Goal: Task Accomplishment & Management: Use online tool/utility

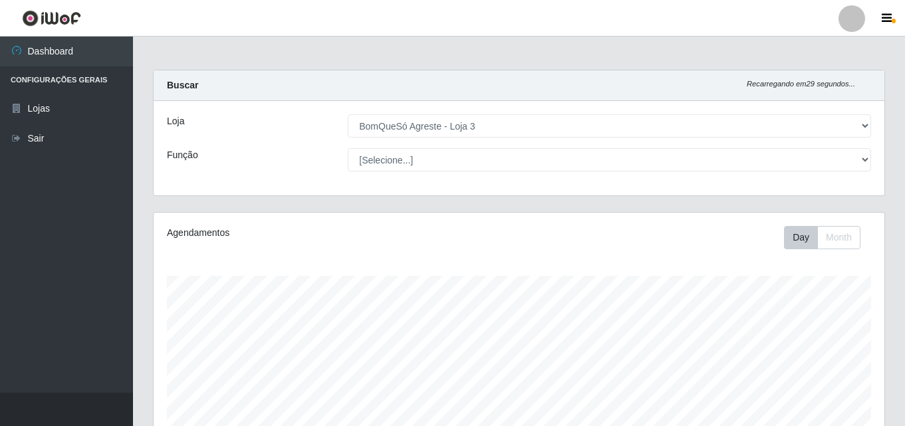
select select "215"
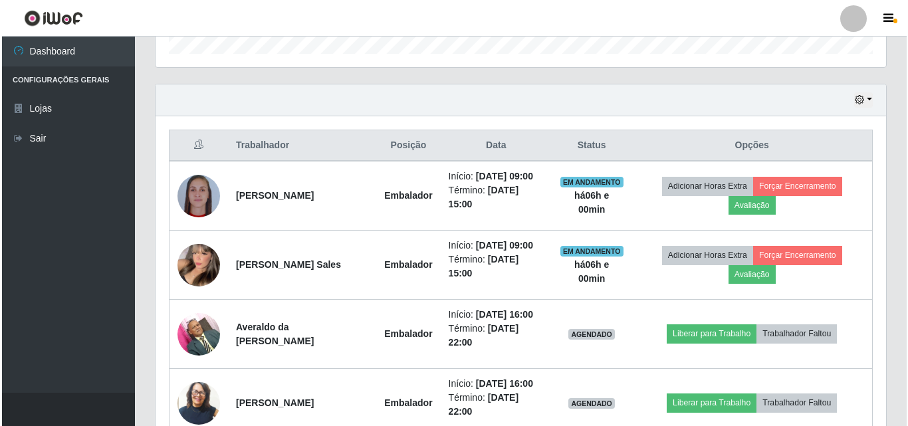
scroll to position [419, 0]
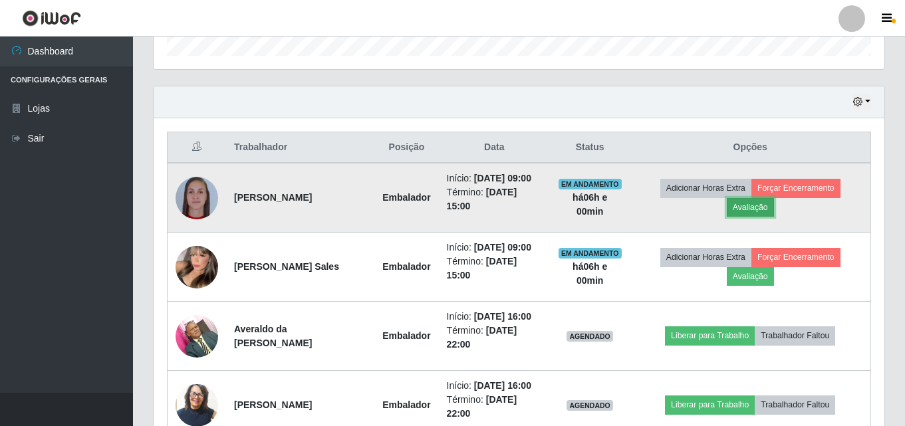
click at [750, 205] on button "Avaliação" at bounding box center [750, 207] width 47 height 19
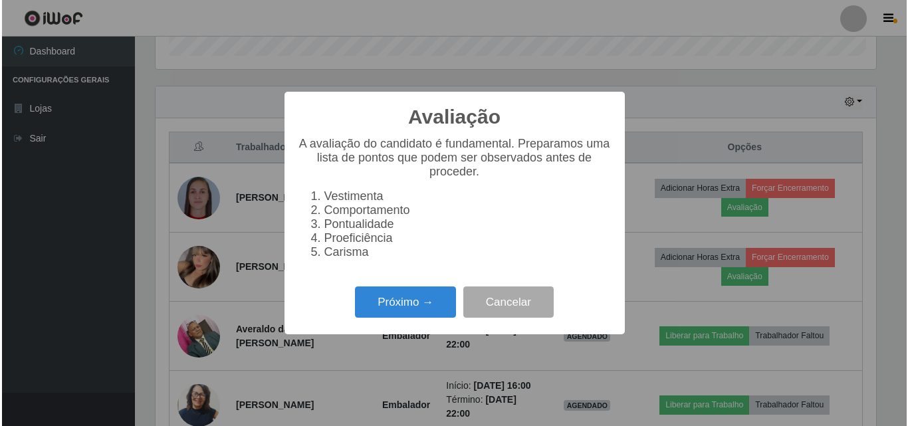
scroll to position [276, 724]
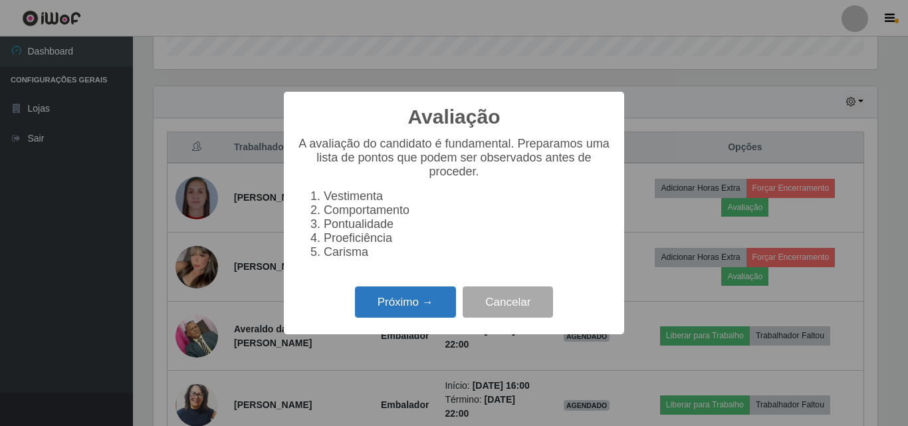
click at [422, 309] on button "Próximo →" at bounding box center [405, 301] width 101 height 31
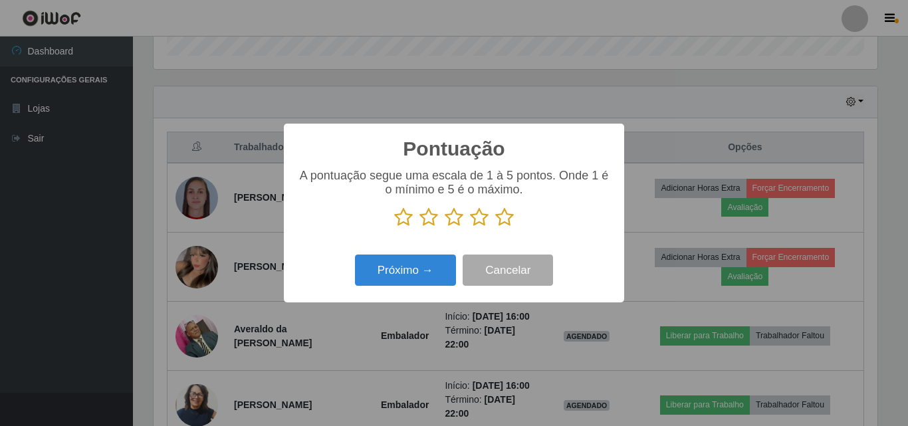
click at [500, 223] on icon at bounding box center [504, 217] width 19 height 20
click at [495, 227] on input "radio" at bounding box center [495, 227] width 0 height 0
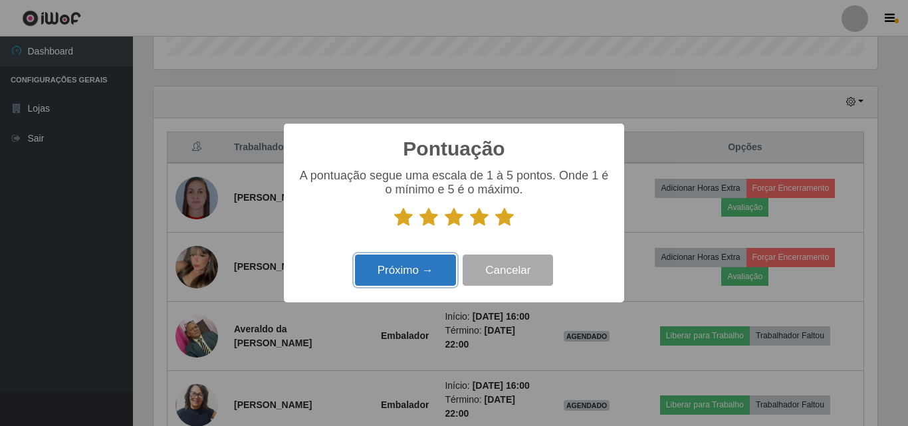
click at [421, 270] on button "Próximo →" at bounding box center [405, 270] width 101 height 31
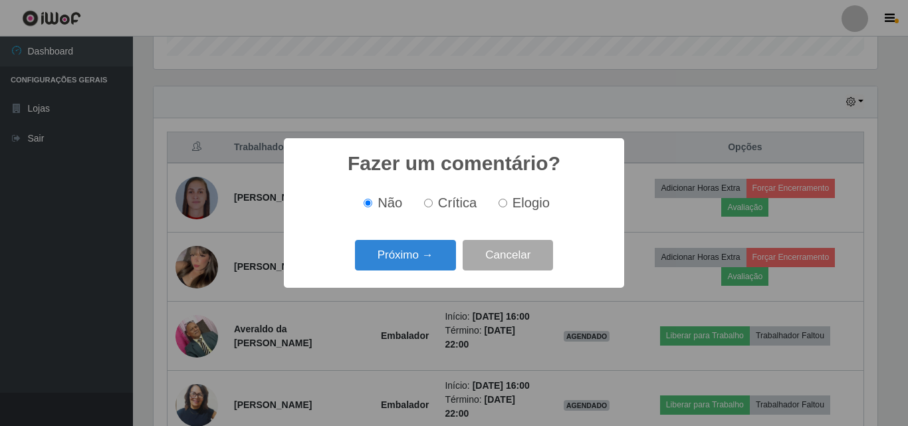
click at [522, 207] on span "Elogio" at bounding box center [530, 202] width 37 height 15
click at [507, 207] on input "Elogio" at bounding box center [503, 203] width 9 height 9
radio input "true"
click at [371, 255] on button "Próximo →" at bounding box center [405, 255] width 101 height 31
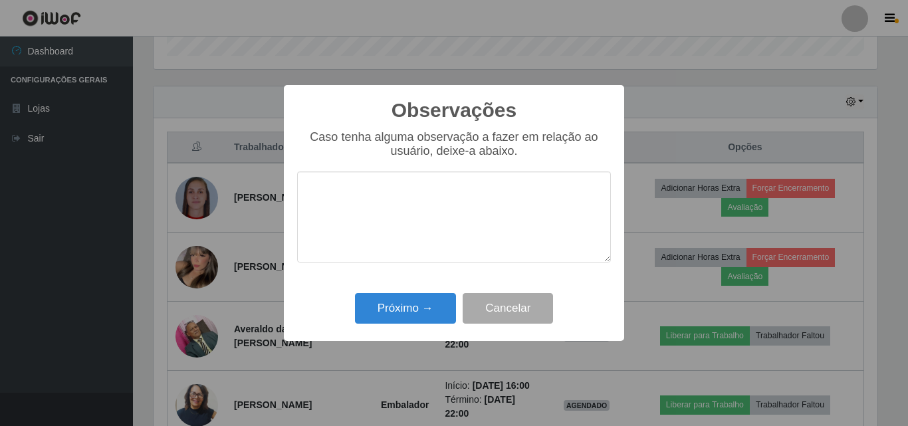
click at [393, 256] on div "Caso tenha alguma observação a fazer em relação ao usuário, deixe-a abaixo." at bounding box center [454, 203] width 314 height 146
click at [407, 260] on div "Caso tenha alguma observação a fazer em relação ao usuário, deixe-a abaixo." at bounding box center [454, 203] width 314 height 146
click at [406, 311] on button "Próximo →" at bounding box center [405, 308] width 101 height 31
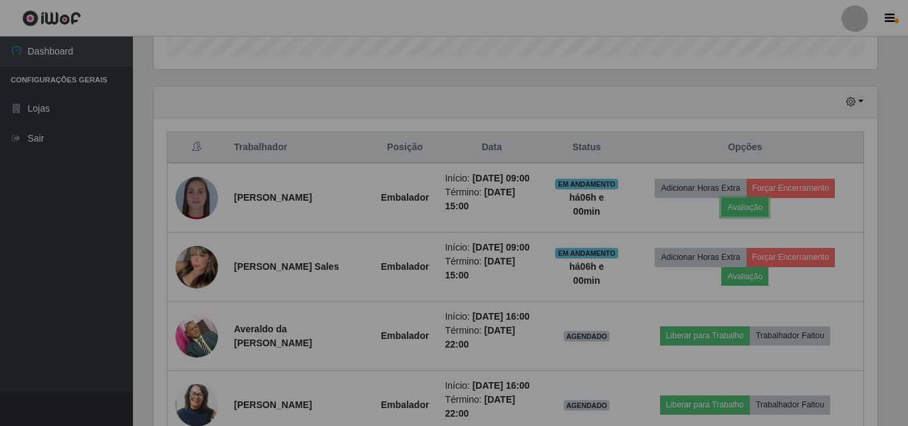
scroll to position [276, 731]
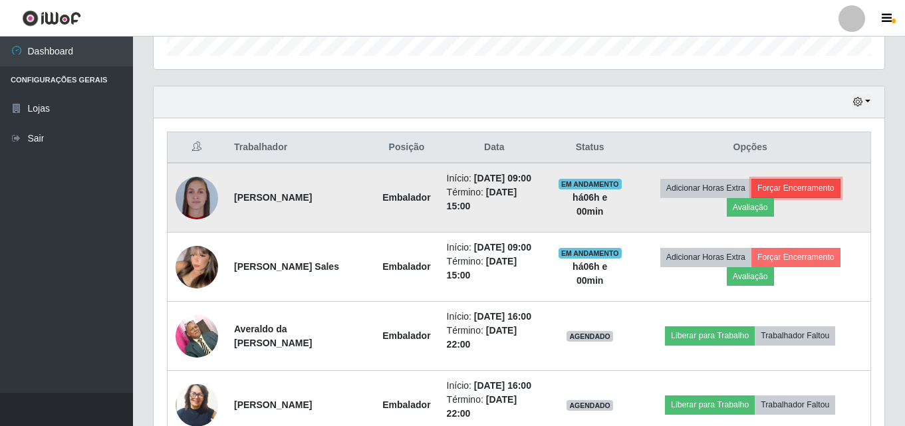
click at [796, 185] on button "Forçar Encerramento" at bounding box center [795, 188] width 89 height 19
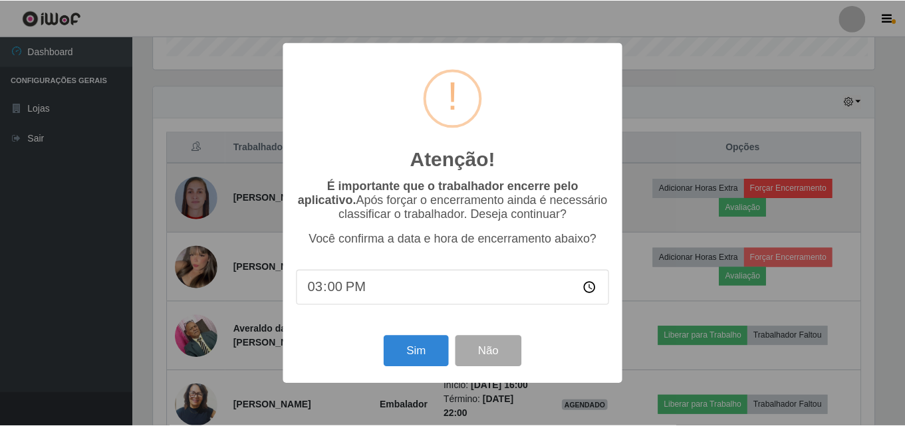
scroll to position [276, 724]
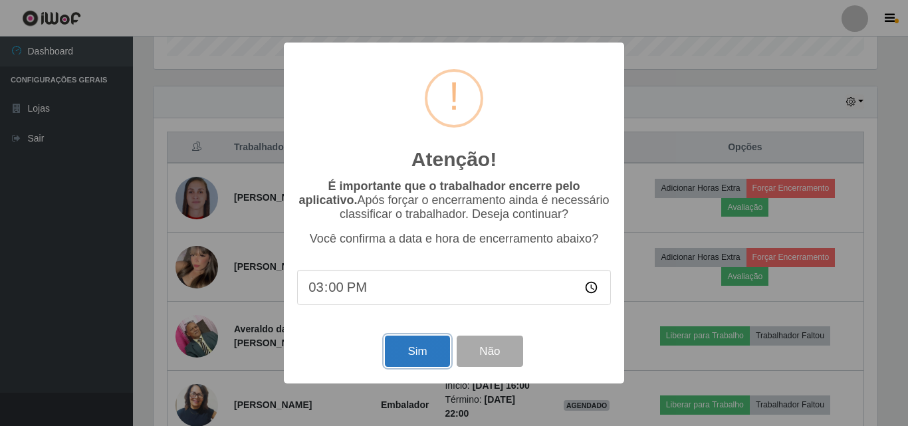
click at [425, 359] on button "Sim" at bounding box center [417, 351] width 64 height 31
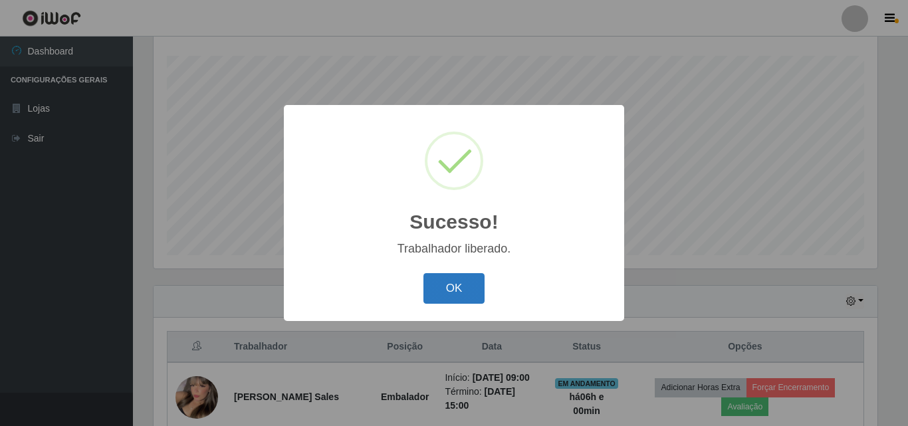
click at [454, 286] on button "OK" at bounding box center [454, 288] width 62 height 31
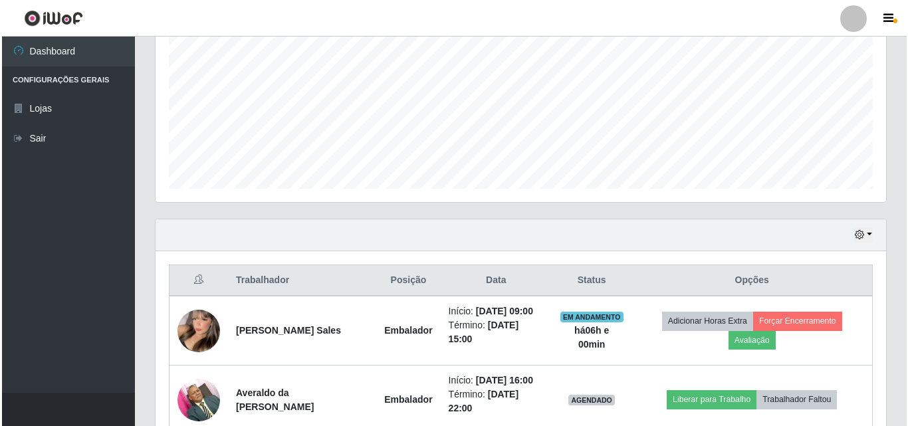
scroll to position [353, 0]
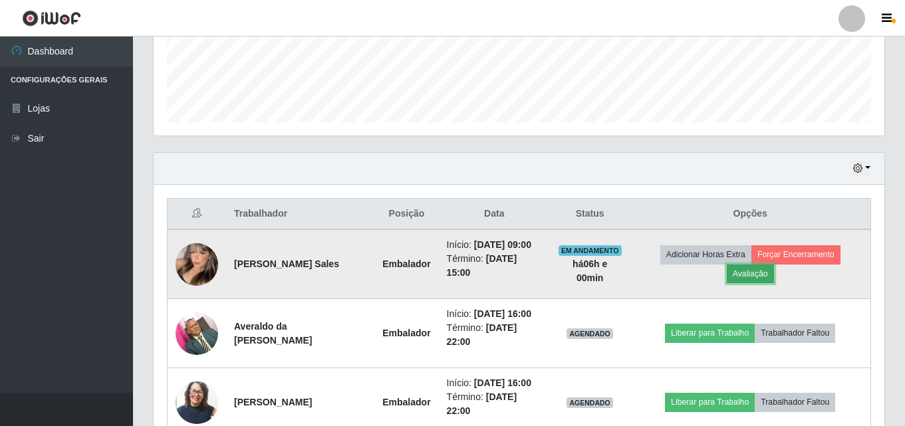
click at [760, 273] on button "Avaliação" at bounding box center [750, 274] width 47 height 19
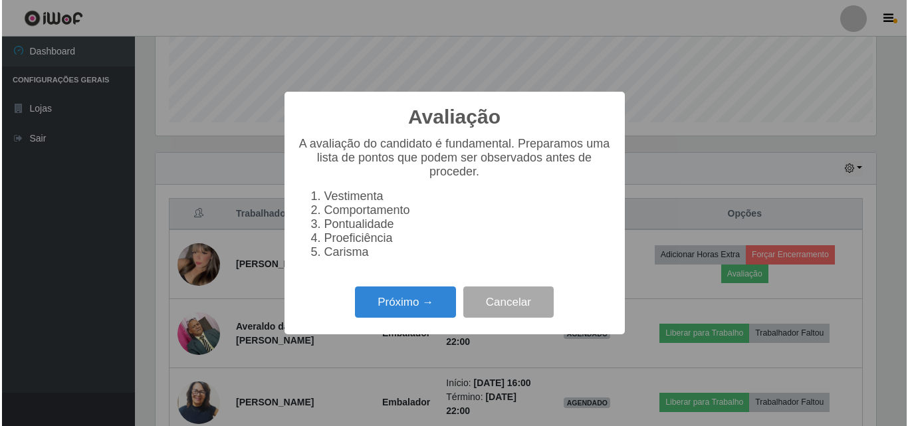
scroll to position [276, 724]
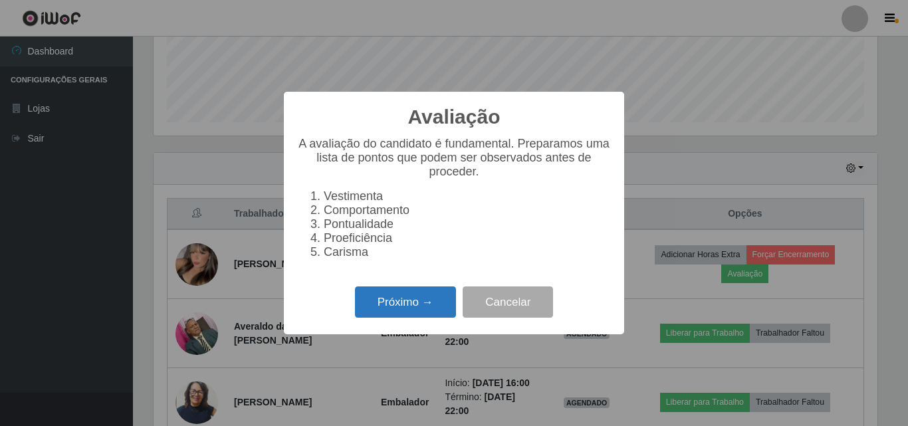
click at [432, 300] on button "Próximo →" at bounding box center [405, 301] width 101 height 31
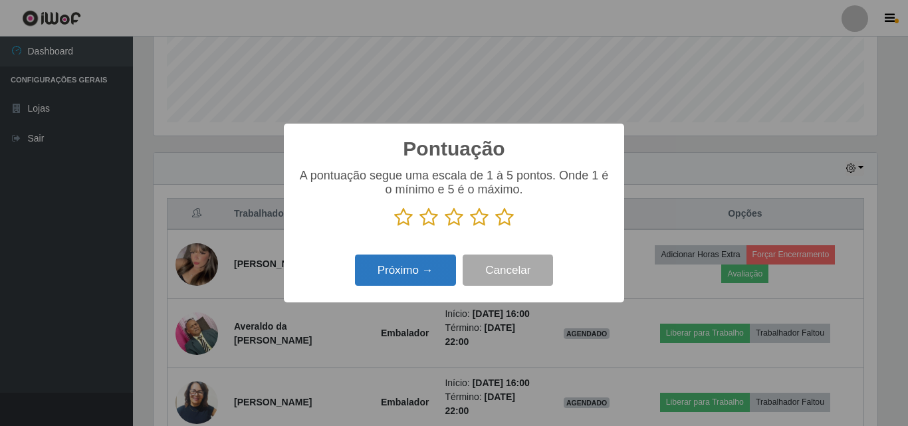
scroll to position [664432, 663984]
click at [507, 221] on icon at bounding box center [504, 217] width 19 height 20
click at [495, 227] on input "radio" at bounding box center [495, 227] width 0 height 0
click at [423, 265] on button "Próximo →" at bounding box center [405, 270] width 101 height 31
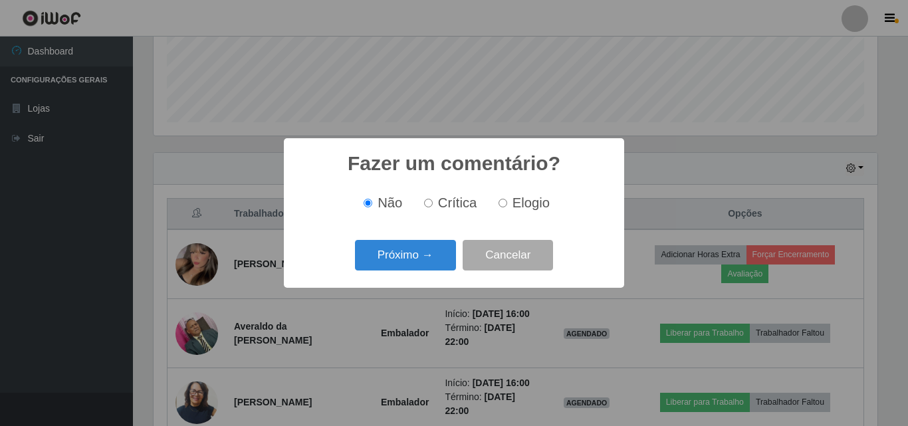
click at [509, 207] on label "Elogio" at bounding box center [521, 202] width 57 height 15
click at [507, 207] on input "Elogio" at bounding box center [503, 203] width 9 height 9
radio input "true"
click at [412, 253] on button "Próximo →" at bounding box center [405, 255] width 101 height 31
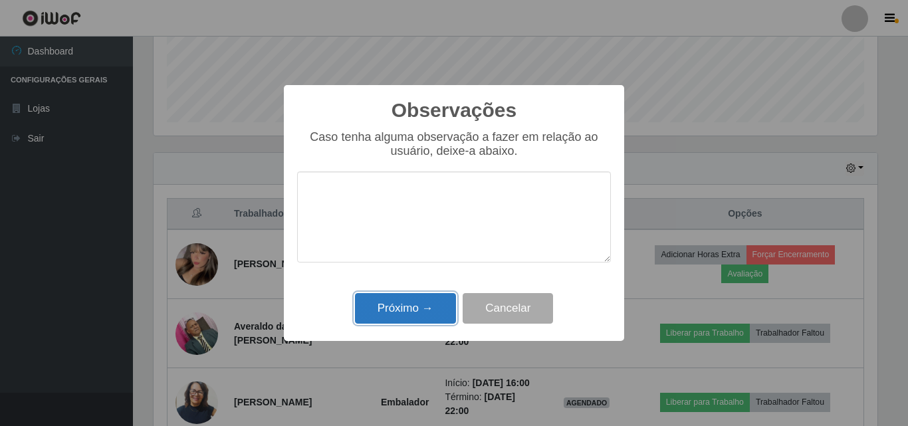
click at [408, 314] on button "Próximo →" at bounding box center [405, 308] width 101 height 31
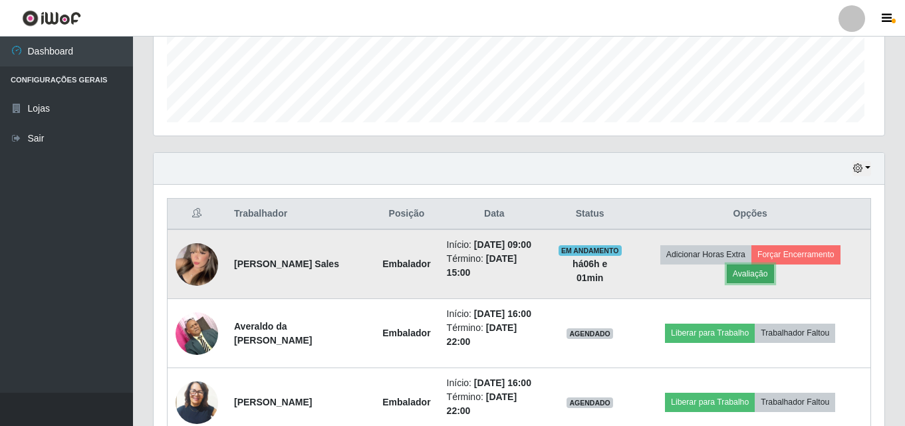
scroll to position [276, 731]
click at [780, 253] on button "Forçar Encerramento" at bounding box center [795, 254] width 89 height 19
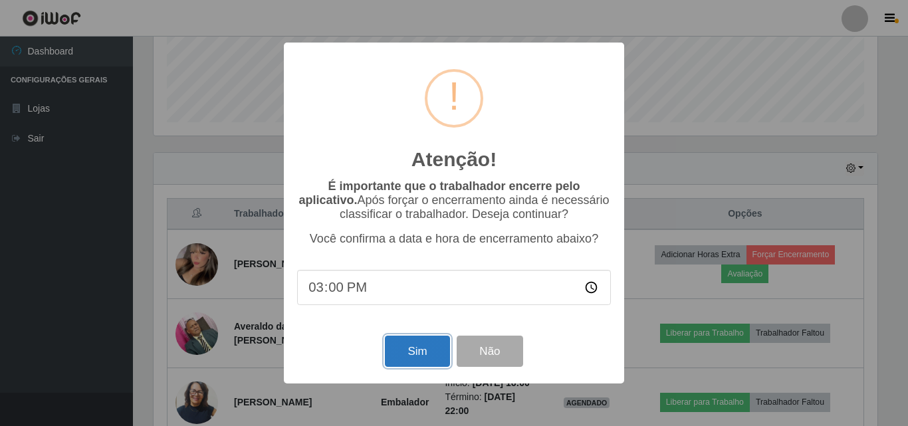
click at [427, 352] on button "Sim" at bounding box center [417, 351] width 64 height 31
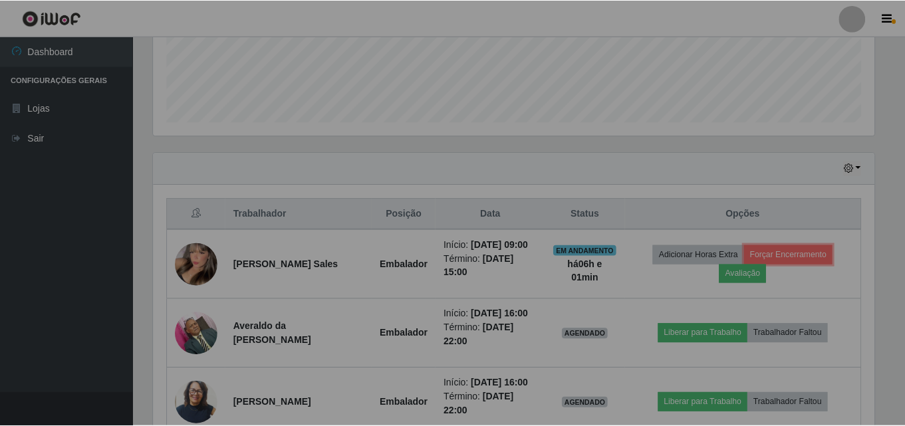
scroll to position [0, 0]
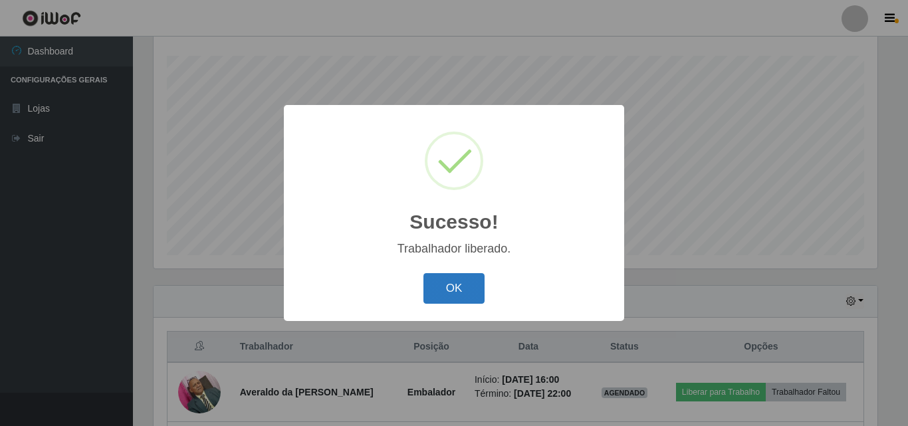
click at [439, 285] on button "OK" at bounding box center [454, 288] width 62 height 31
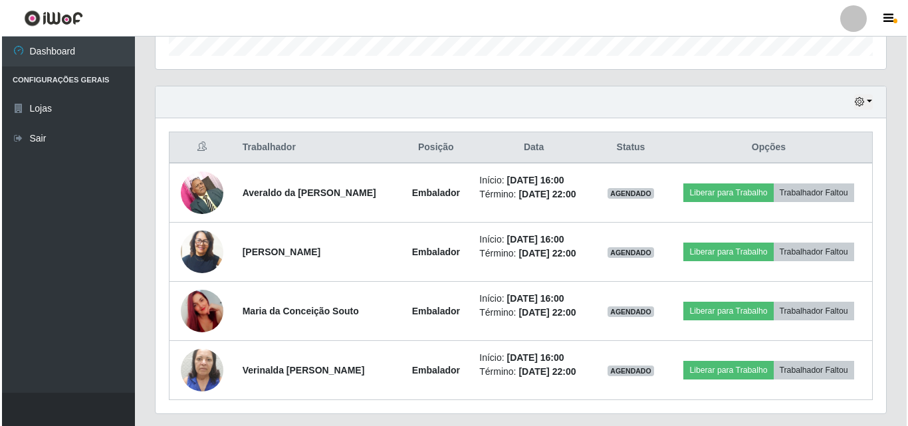
scroll to position [457, 0]
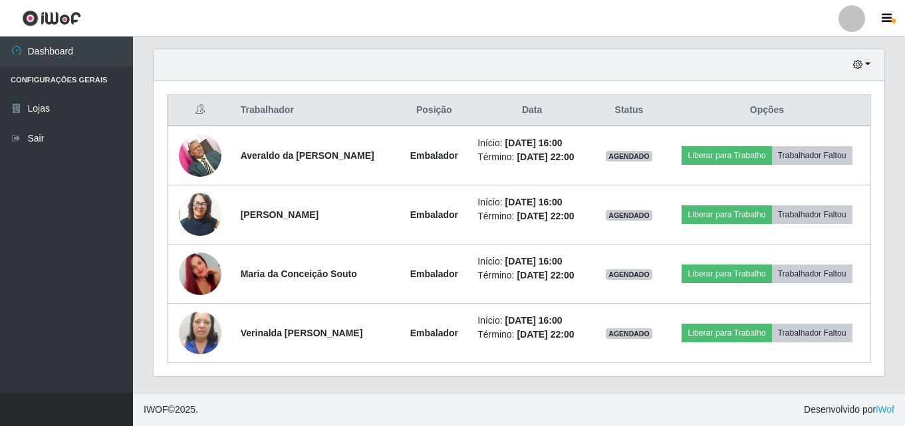
click at [52, 225] on ul "Dashboard Configurações Gerais Lojas Sair" at bounding box center [66, 215] width 133 height 356
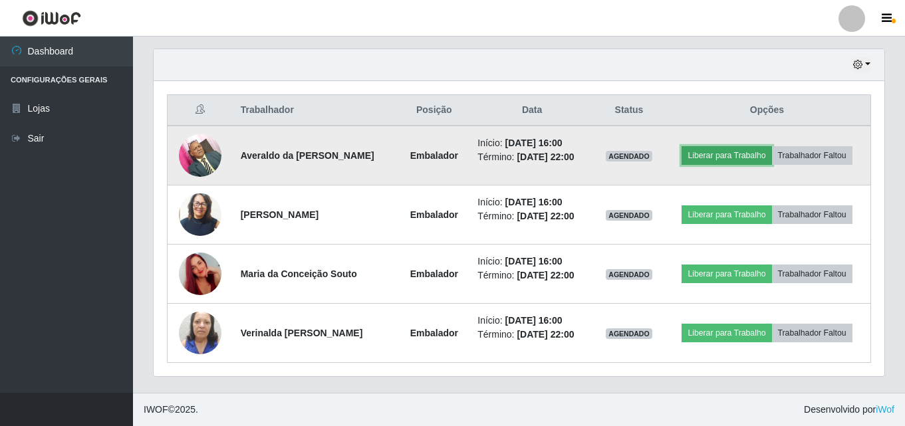
click at [721, 155] on button "Liberar para Trabalho" at bounding box center [726, 155] width 90 height 19
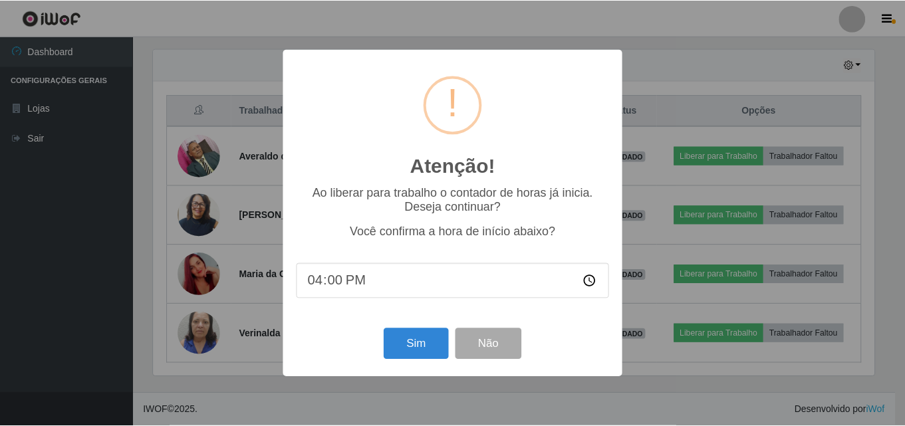
scroll to position [276, 724]
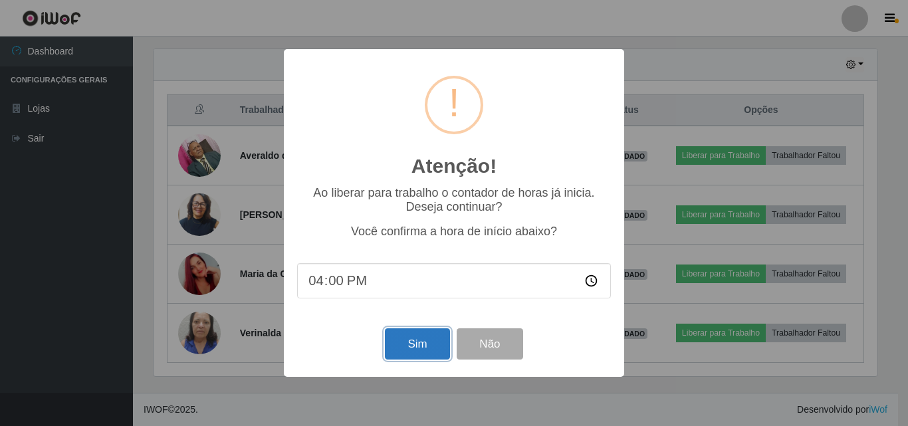
click at [413, 349] on button "Sim" at bounding box center [417, 343] width 64 height 31
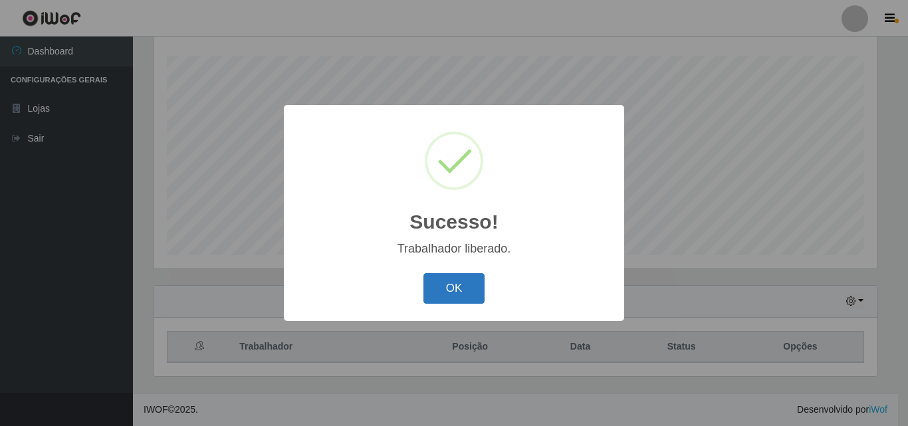
click at [473, 292] on button "OK" at bounding box center [454, 288] width 62 height 31
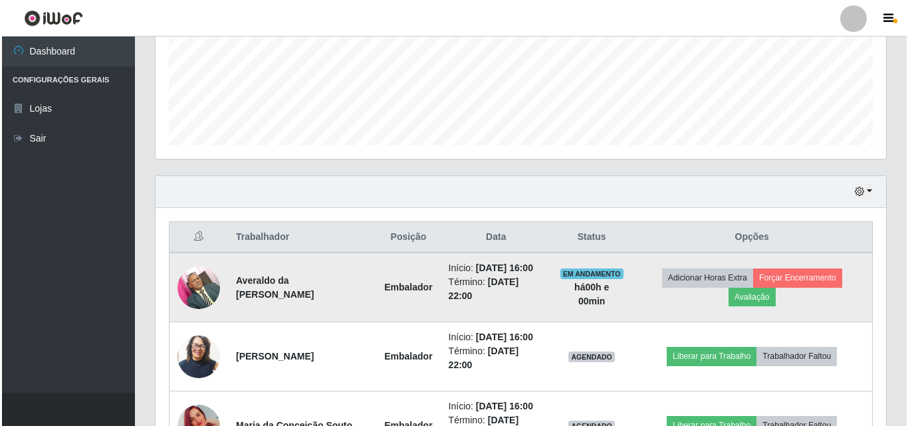
scroll to position [353, 0]
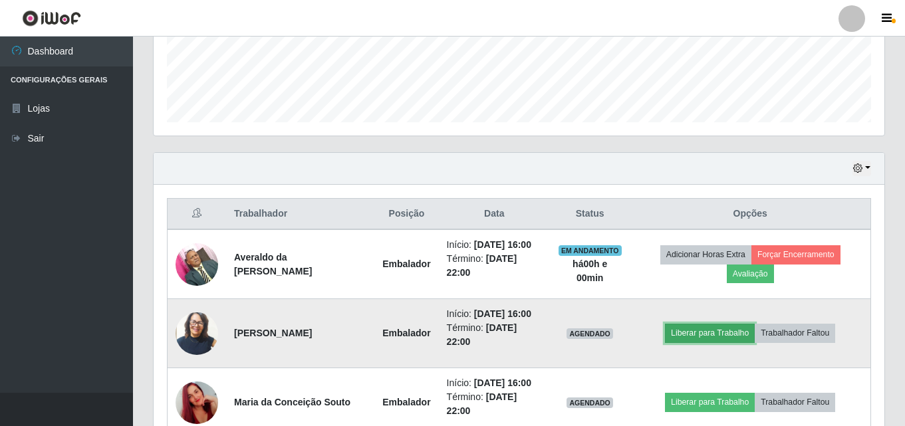
click at [736, 336] on button "Liberar para Trabalho" at bounding box center [710, 333] width 90 height 19
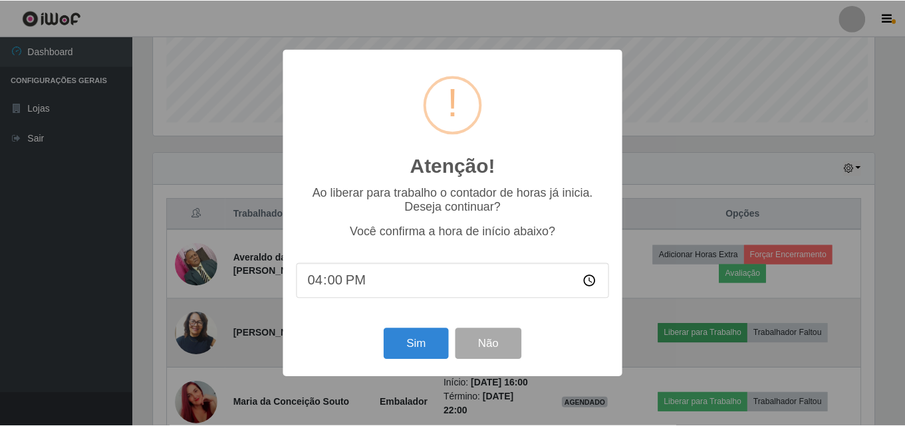
scroll to position [276, 724]
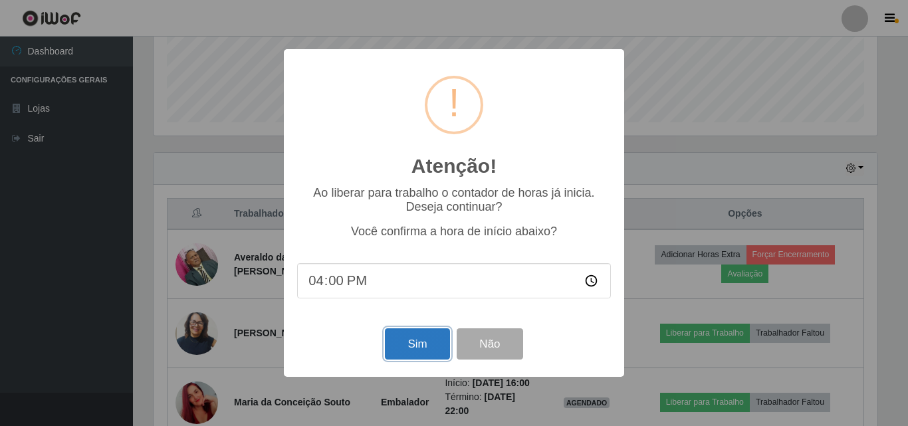
click at [414, 346] on button "Sim" at bounding box center [417, 343] width 64 height 31
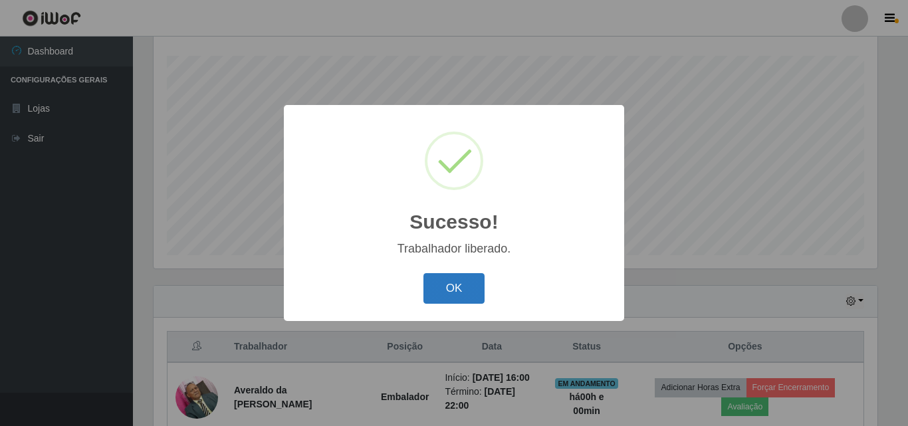
click at [471, 298] on button "OK" at bounding box center [454, 288] width 62 height 31
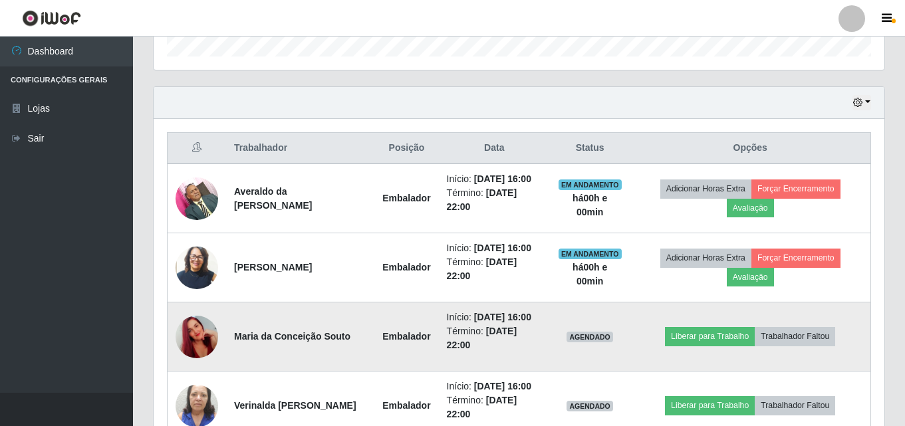
scroll to position [419, 0]
click at [701, 334] on button "Liberar para Trabalho" at bounding box center [710, 335] width 90 height 19
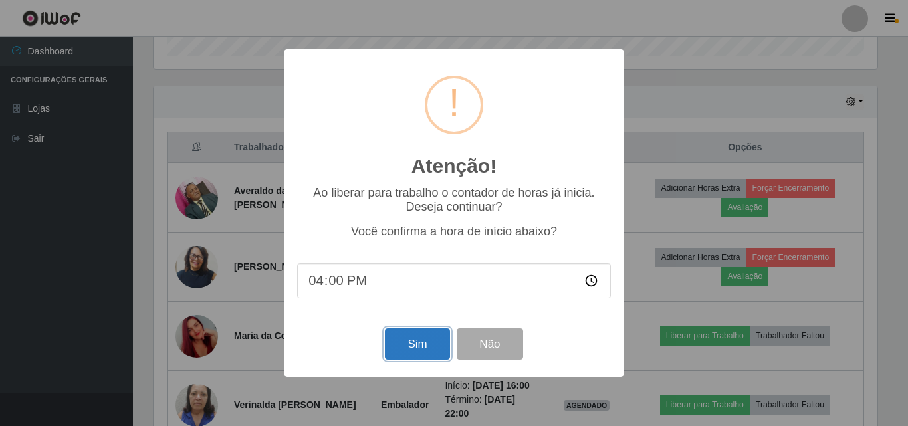
click at [418, 344] on button "Sim" at bounding box center [417, 343] width 64 height 31
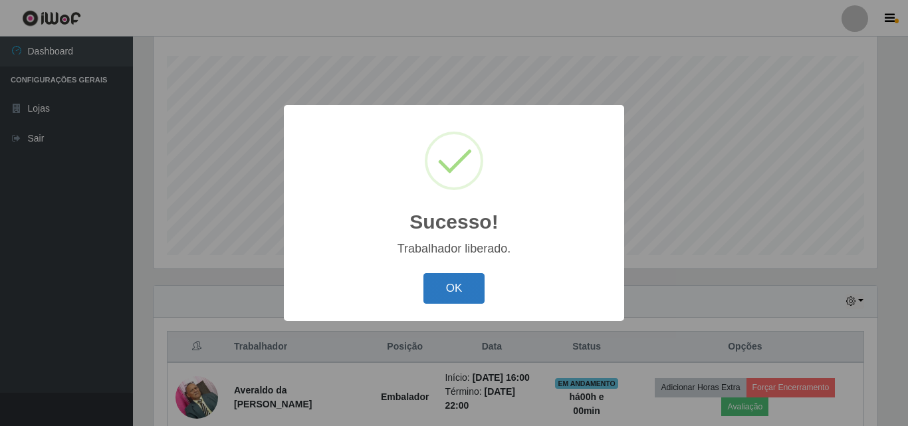
click at [455, 284] on button "OK" at bounding box center [454, 288] width 62 height 31
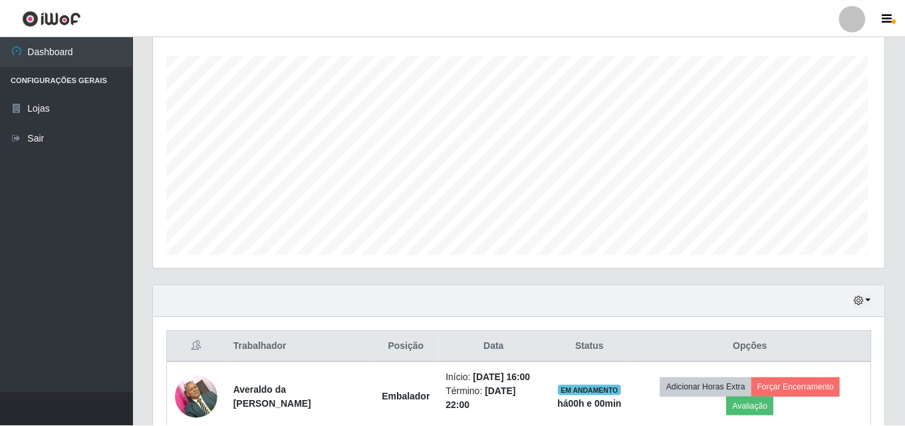
scroll to position [415, 0]
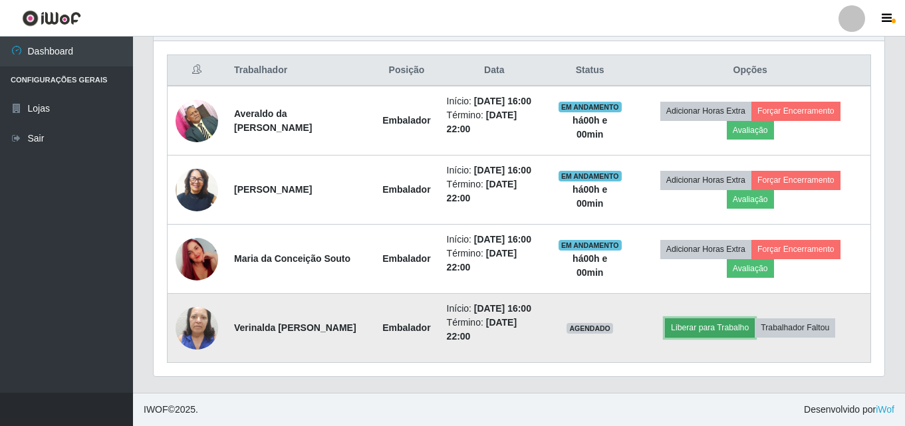
click at [692, 323] on button "Liberar para Trabalho" at bounding box center [710, 327] width 90 height 19
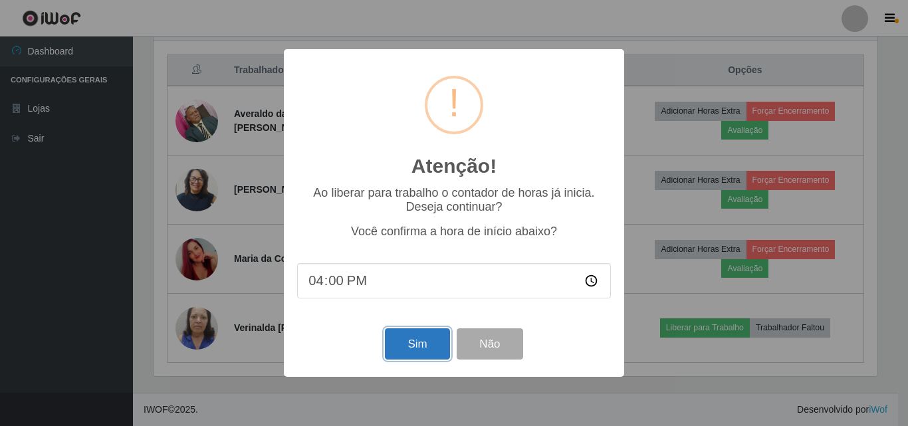
click at [439, 349] on button "Sim" at bounding box center [417, 343] width 64 height 31
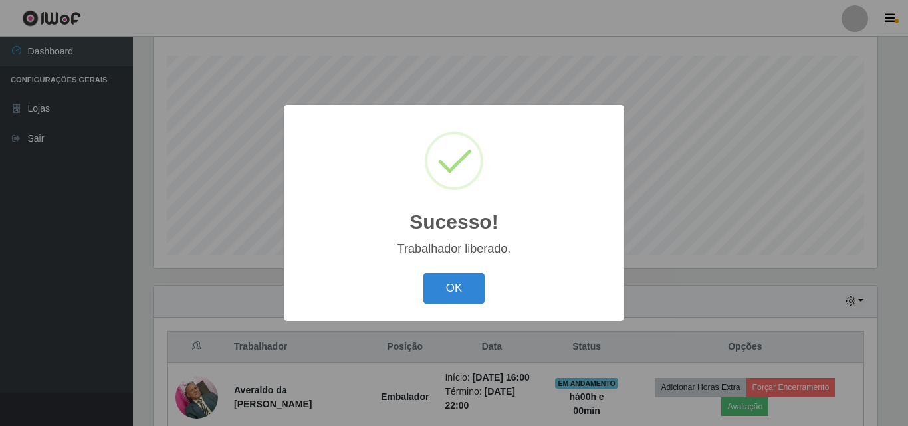
click at [487, 278] on div "OK Cancel" at bounding box center [454, 288] width 314 height 38
click at [471, 276] on button "OK" at bounding box center [454, 288] width 62 height 31
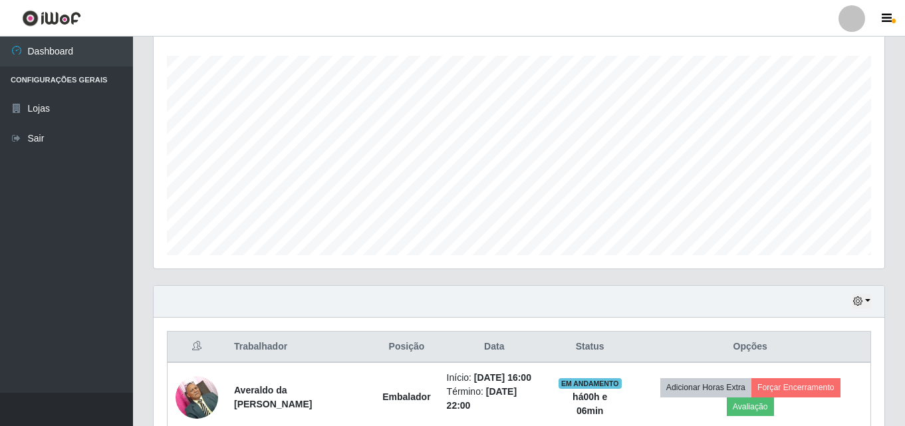
click at [885, 84] on div "Agendamentos Day Month" at bounding box center [519, 138] width 752 height 293
